Goal: Use online tool/utility: Utilize a website feature to perform a specific function

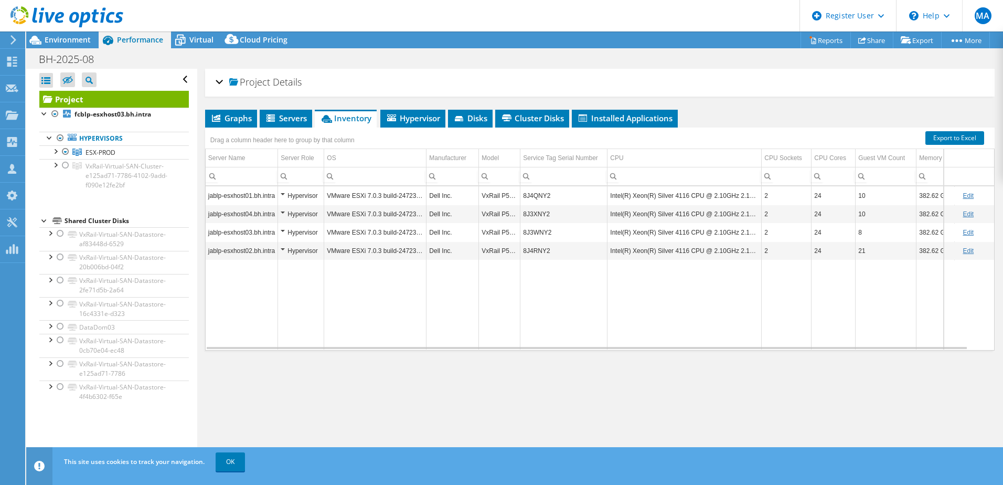
select select "USD"
click at [73, 34] on div at bounding box center [61, 17] width 123 height 35
click at [73, 37] on span "Environment" at bounding box center [68, 40] width 46 height 10
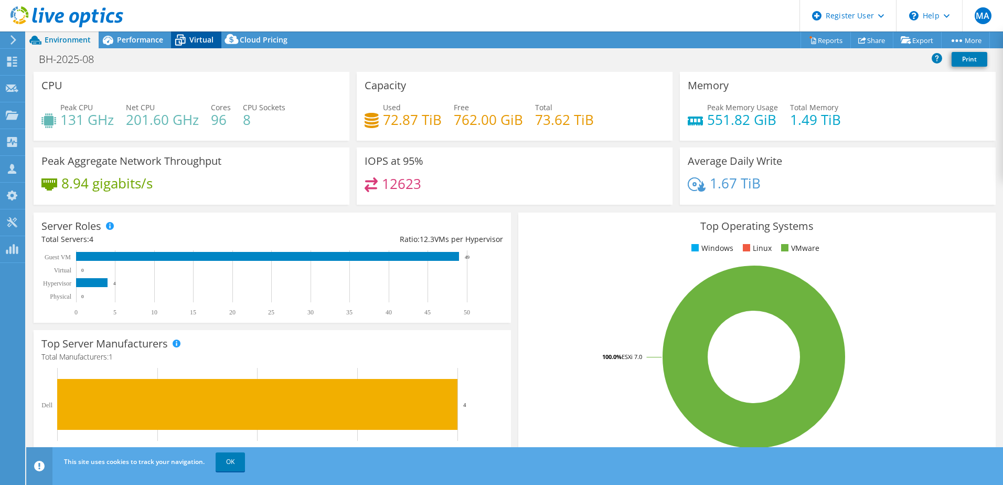
click at [192, 40] on span "Virtual" at bounding box center [201, 40] width 24 height 10
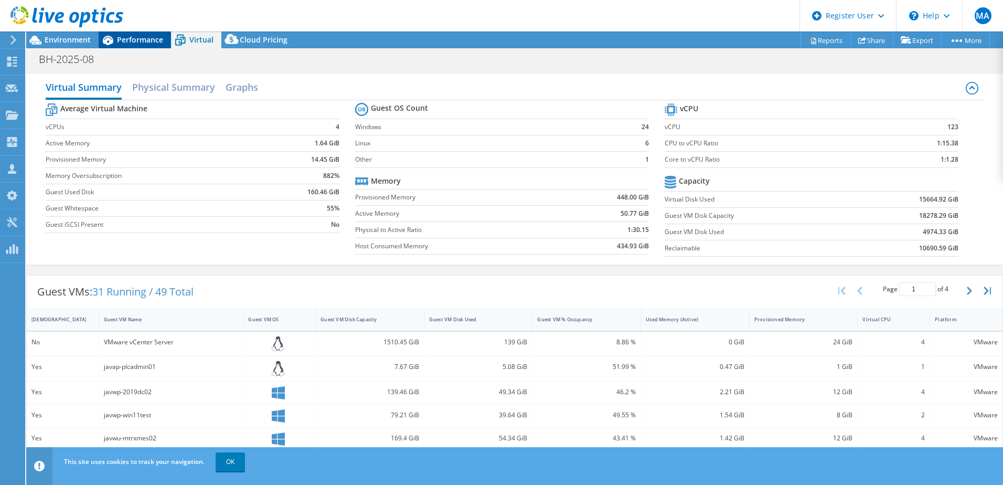
click at [151, 34] on div "Performance" at bounding box center [135, 39] width 72 height 17
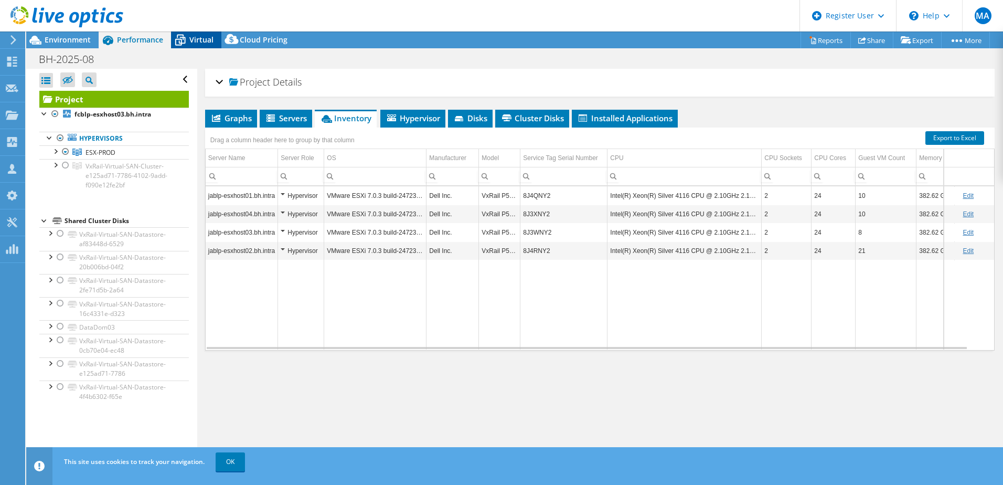
click at [195, 41] on span "Virtual" at bounding box center [201, 40] width 24 height 10
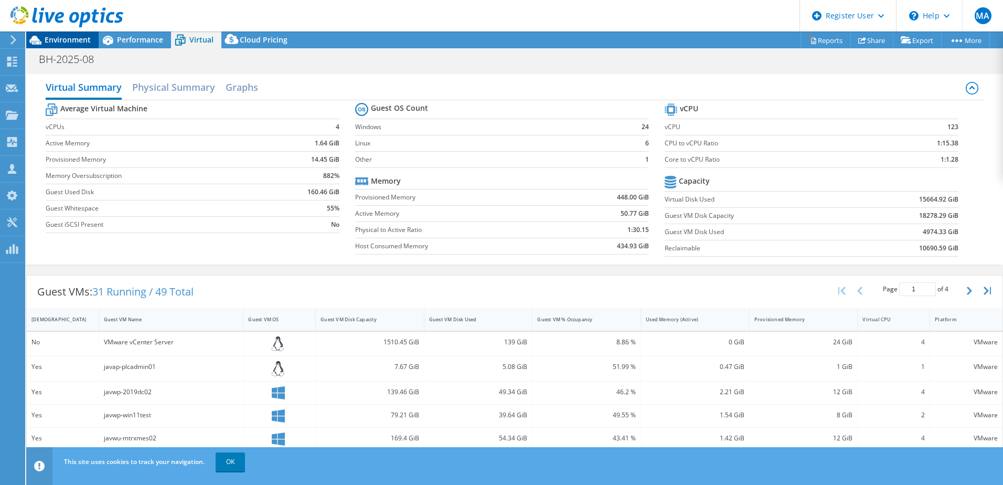
click at [69, 39] on span "Environment" at bounding box center [68, 40] width 46 height 10
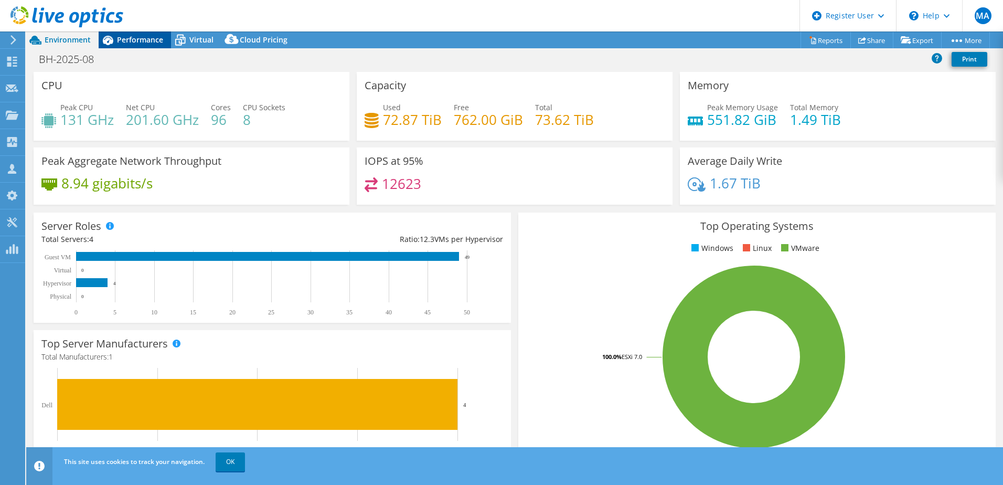
click at [136, 42] on span "Performance" at bounding box center [140, 40] width 46 height 10
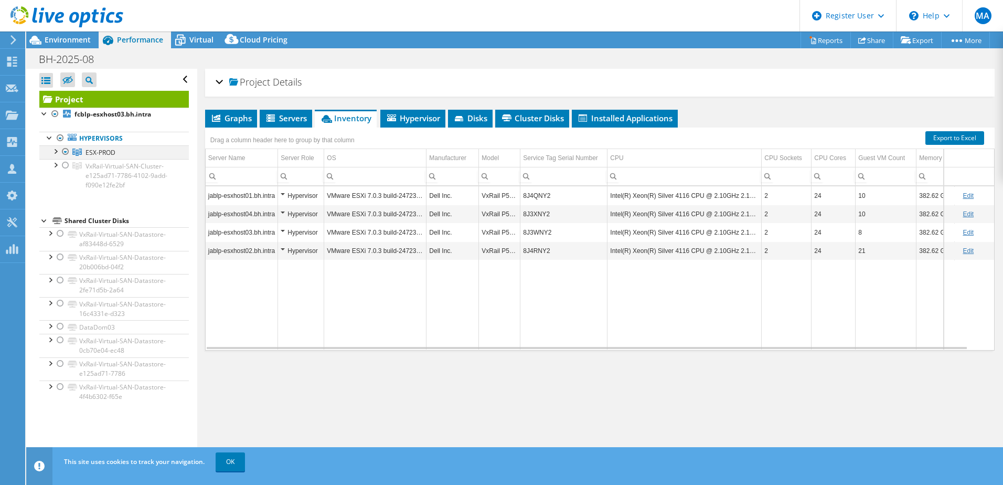
click at [57, 150] on div at bounding box center [55, 150] width 10 height 10
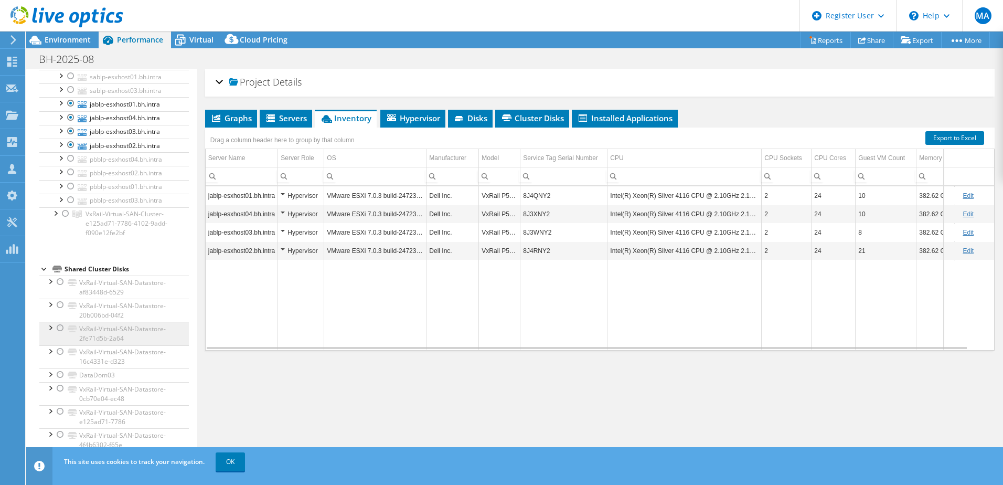
scroll to position [312, 0]
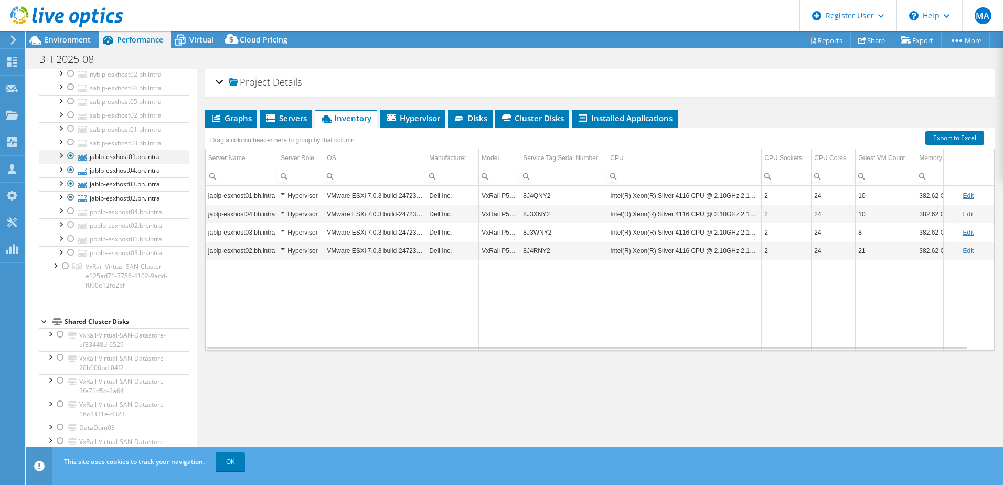
click at [69, 158] on div at bounding box center [71, 156] width 10 height 13
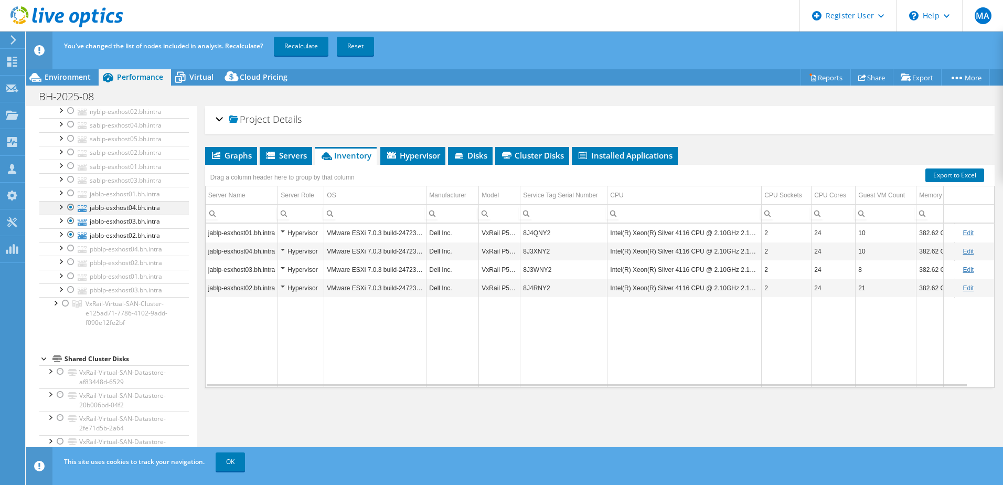
click at [69, 206] on div at bounding box center [71, 207] width 10 height 13
click at [71, 221] on div at bounding box center [71, 221] width 10 height 13
click at [70, 232] on div at bounding box center [71, 234] width 10 height 13
click at [70, 249] on div at bounding box center [71, 248] width 10 height 13
click at [70, 262] on div at bounding box center [71, 262] width 10 height 13
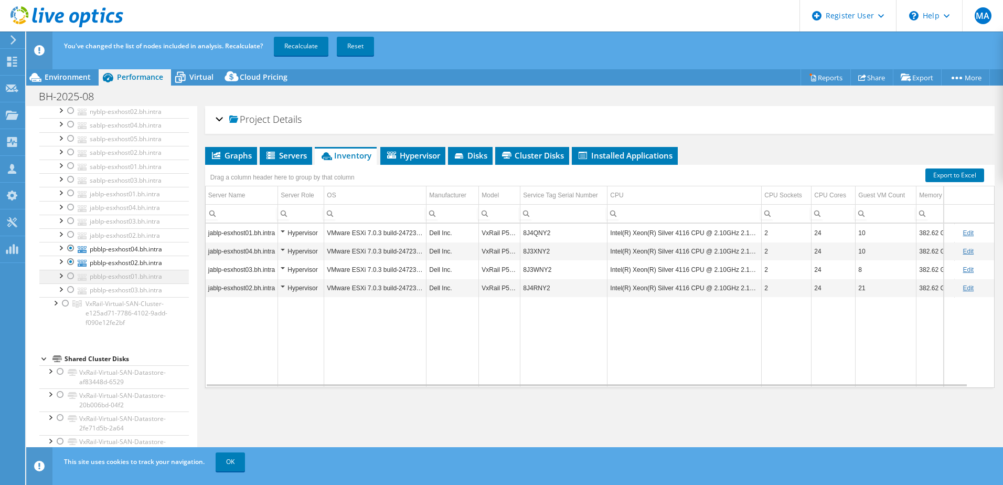
click at [70, 272] on div at bounding box center [71, 276] width 10 height 13
click at [69, 290] on div at bounding box center [71, 289] width 10 height 13
click at [290, 42] on link "Recalculate" at bounding box center [301, 46] width 55 height 19
